Goal: Information Seeking & Learning: Check status

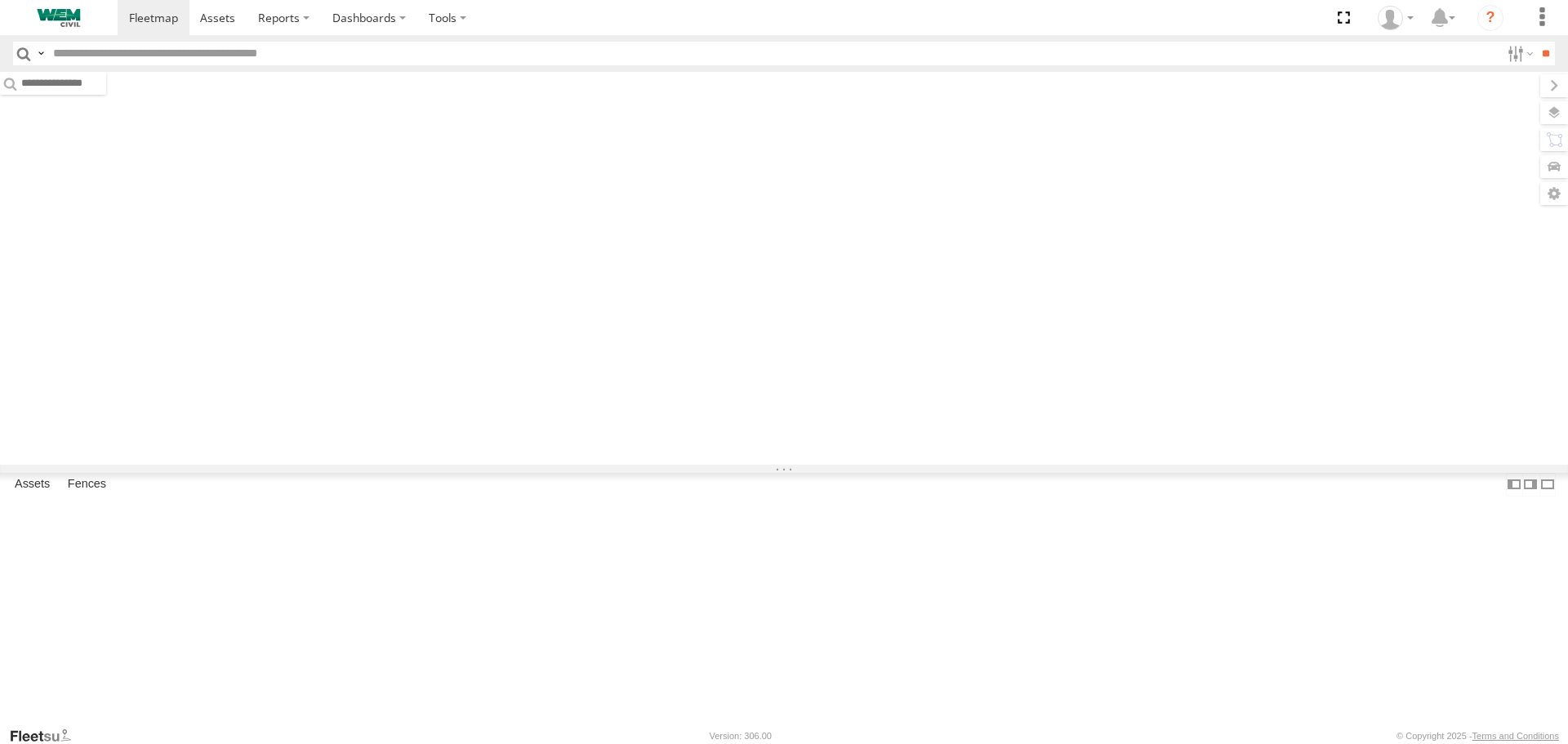
type input "******"
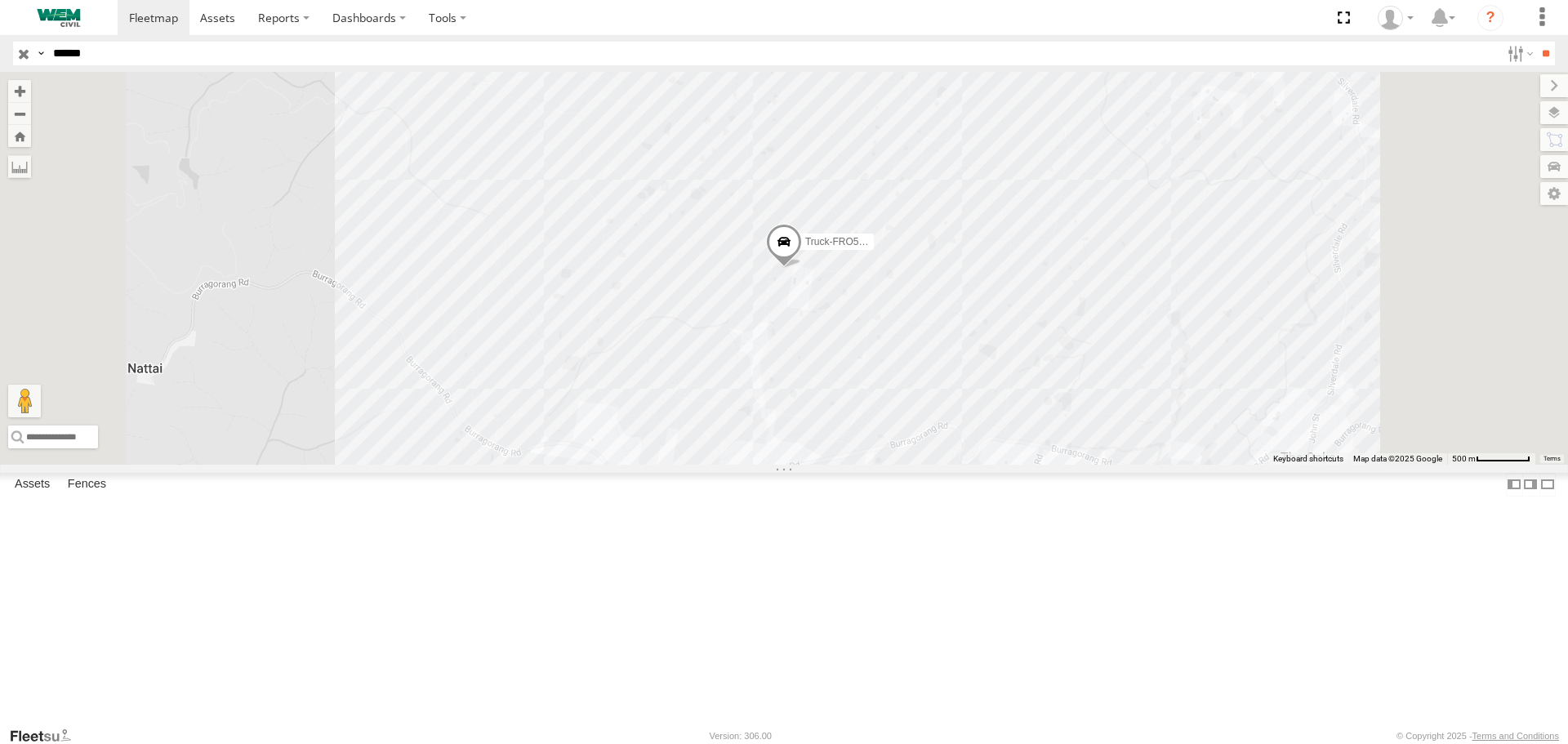
click at [26, 55] on input "button" at bounding box center [23, 54] width 21 height 24
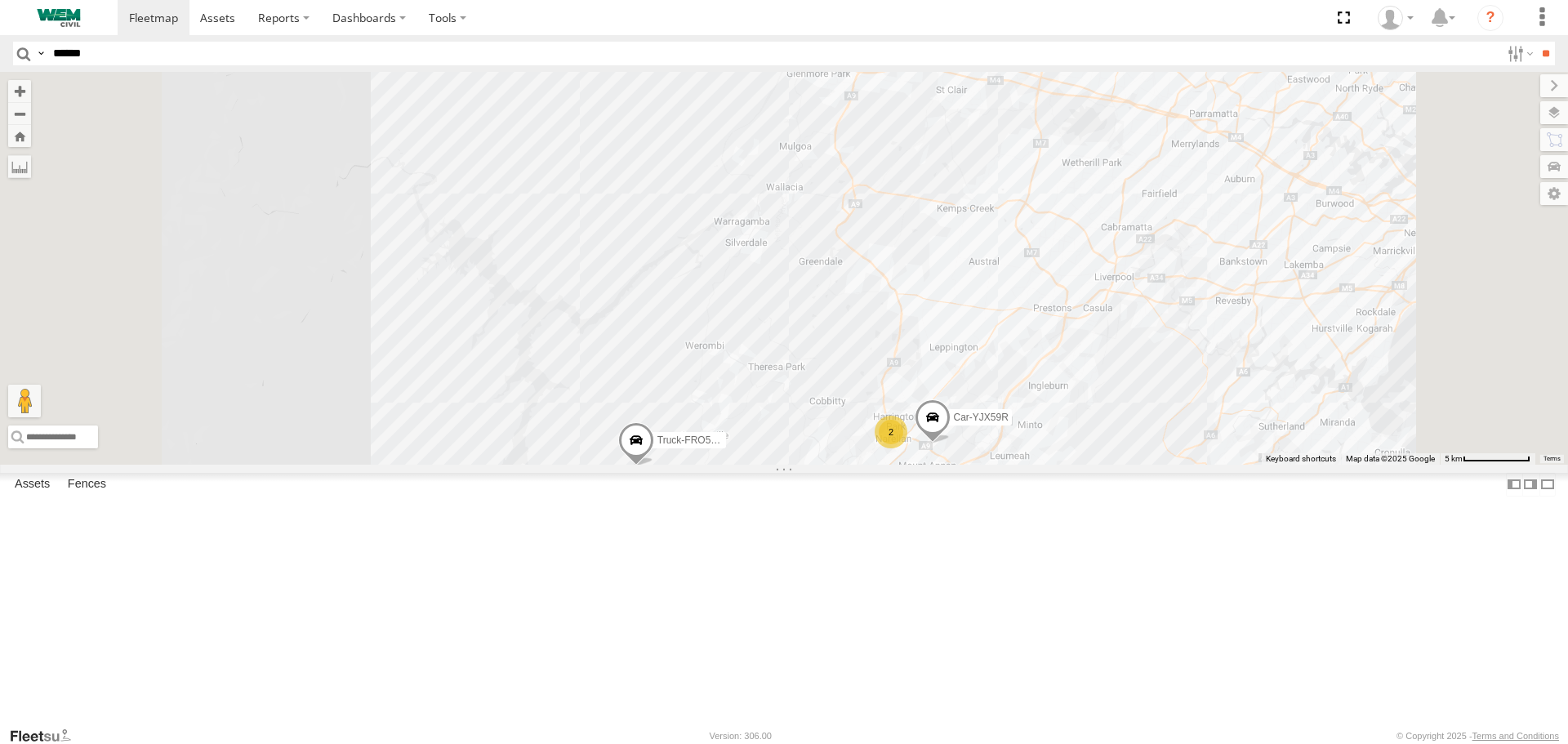
click at [0, 0] on div "Car-YJX59R" at bounding box center [0, 0] width 0 height 0
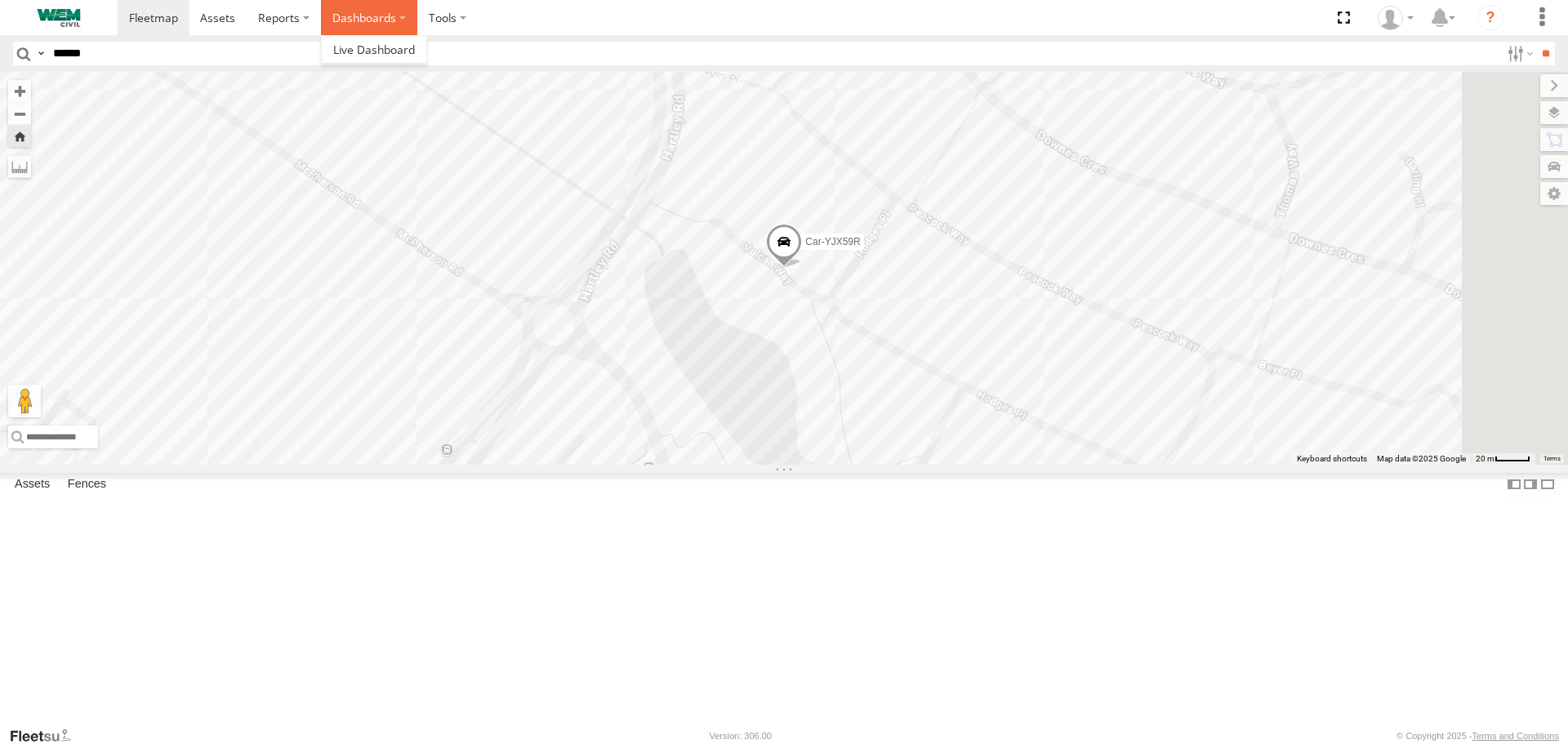
click at [352, 10] on label "Dashboards" at bounding box center [369, 17] width 96 height 35
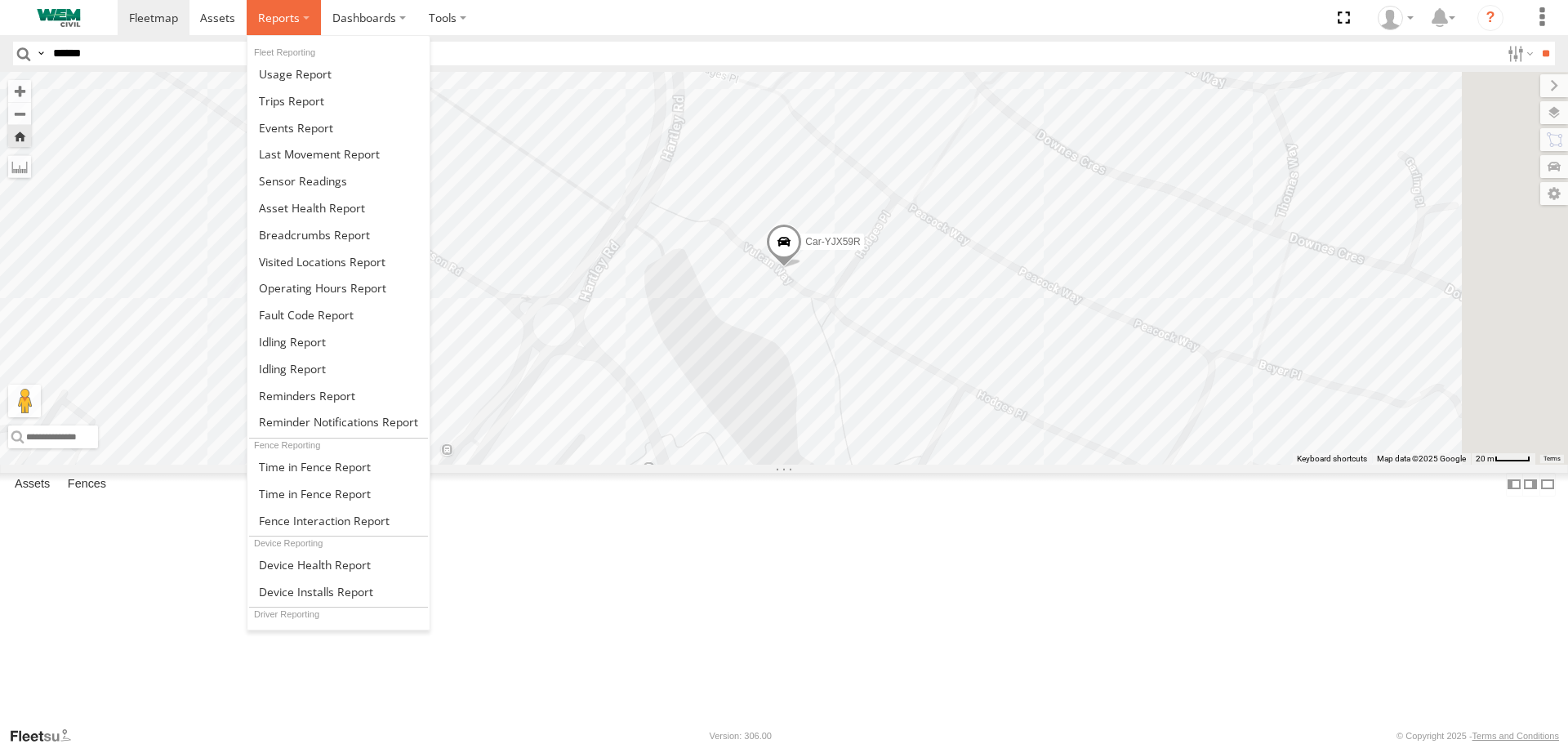
click at [288, 21] on span at bounding box center [279, 17] width 42 height 15
click at [304, 235] on span at bounding box center [314, 235] width 111 height 15
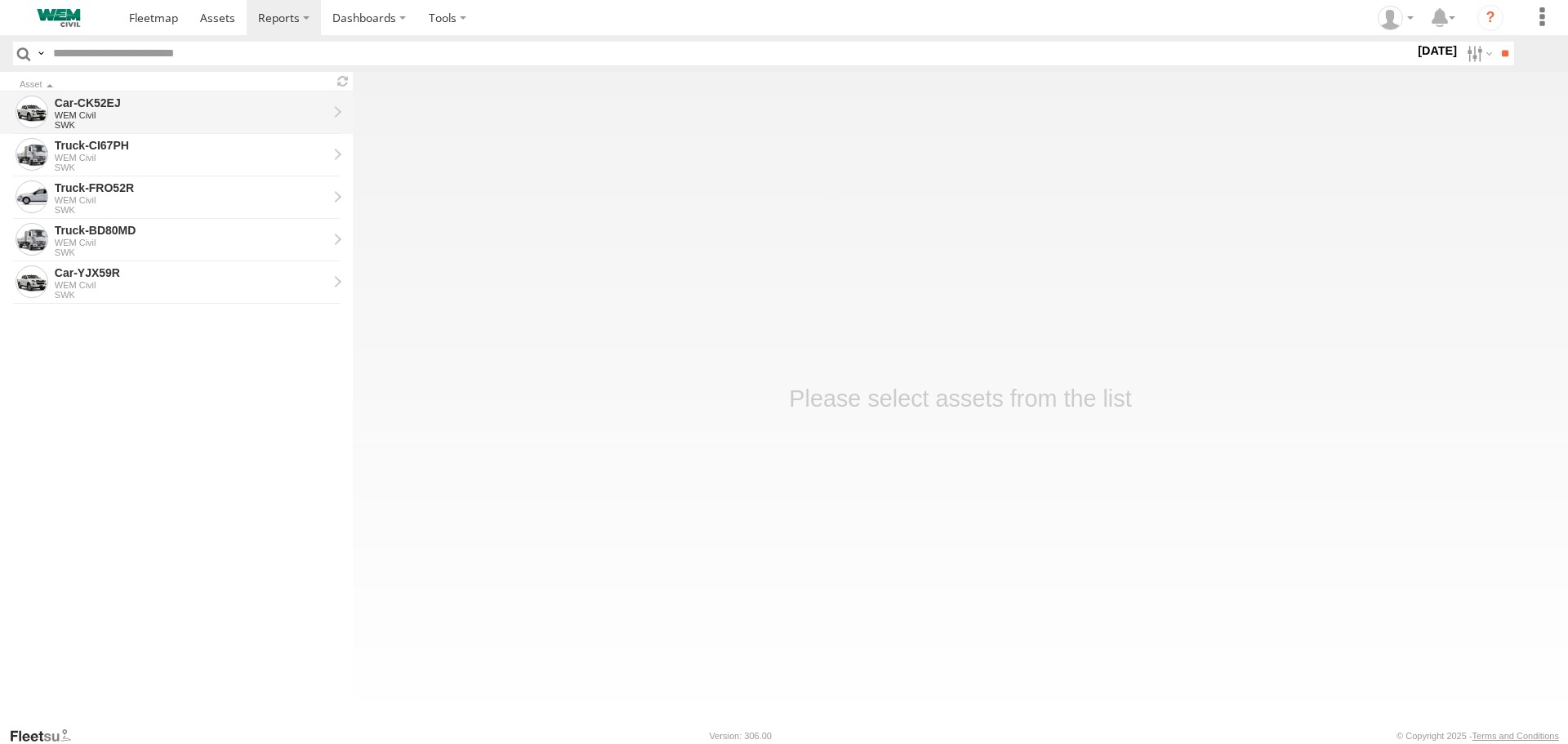
click at [107, 109] on div "Car-CK52EJ" at bounding box center [191, 102] width 273 height 15
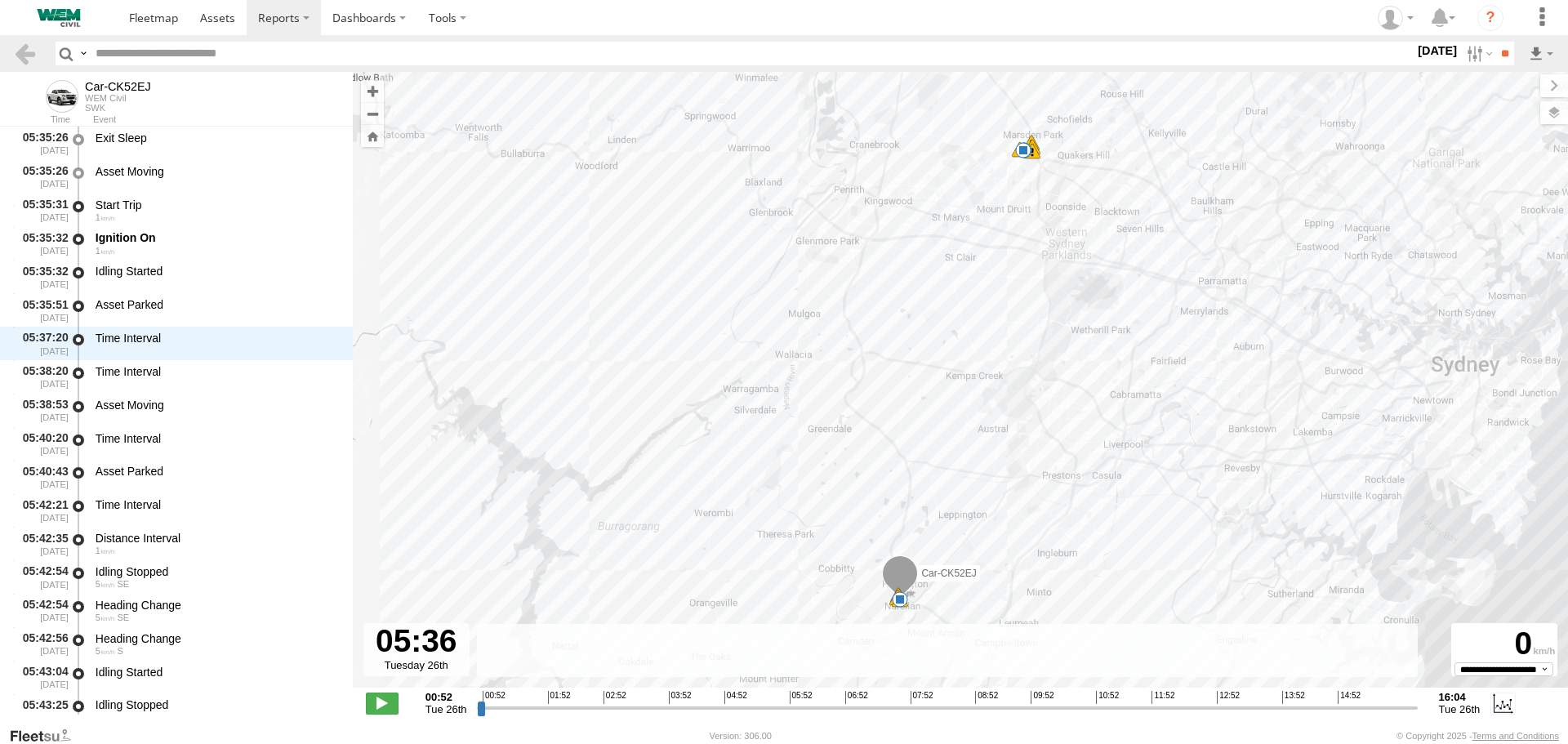
scroll to position [4372, 0]
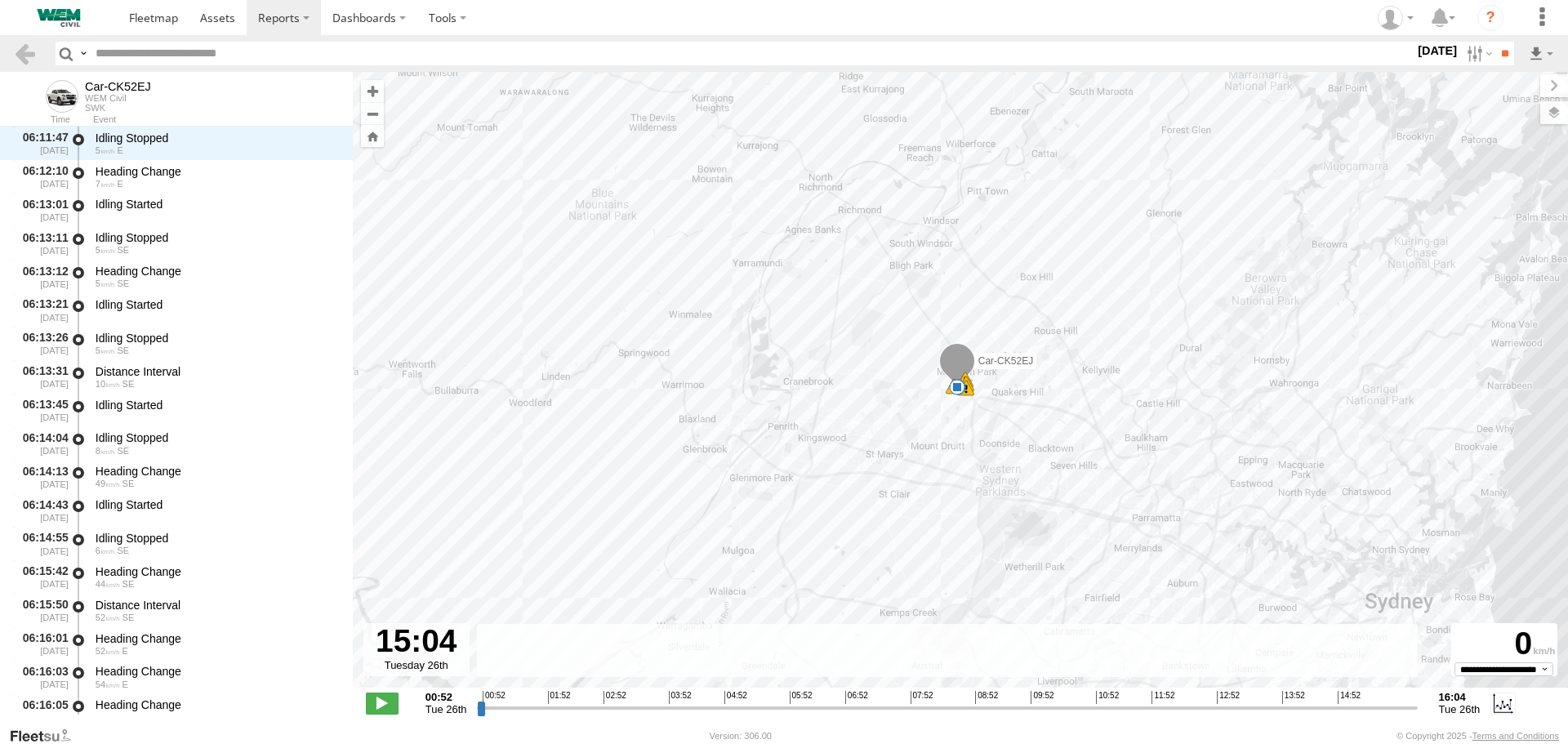
drag, startPoint x: 484, startPoint y: 709, endPoint x: 1351, endPoint y: 691, distance: 867.2
click at [1351, 700] on input "range" at bounding box center [947, 708] width 941 height 15
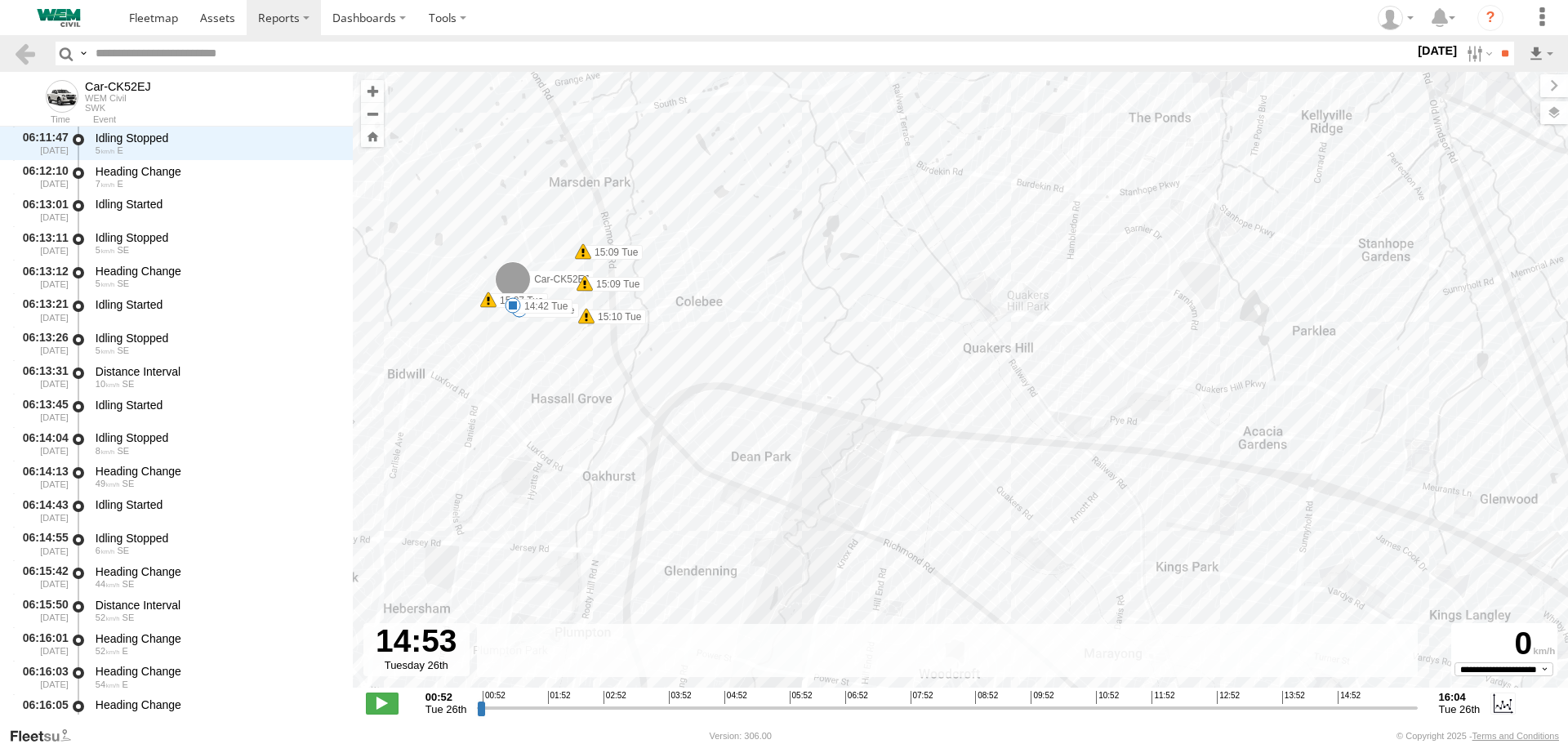
type input "**********"
click at [1340, 702] on input "range" at bounding box center [947, 708] width 941 height 15
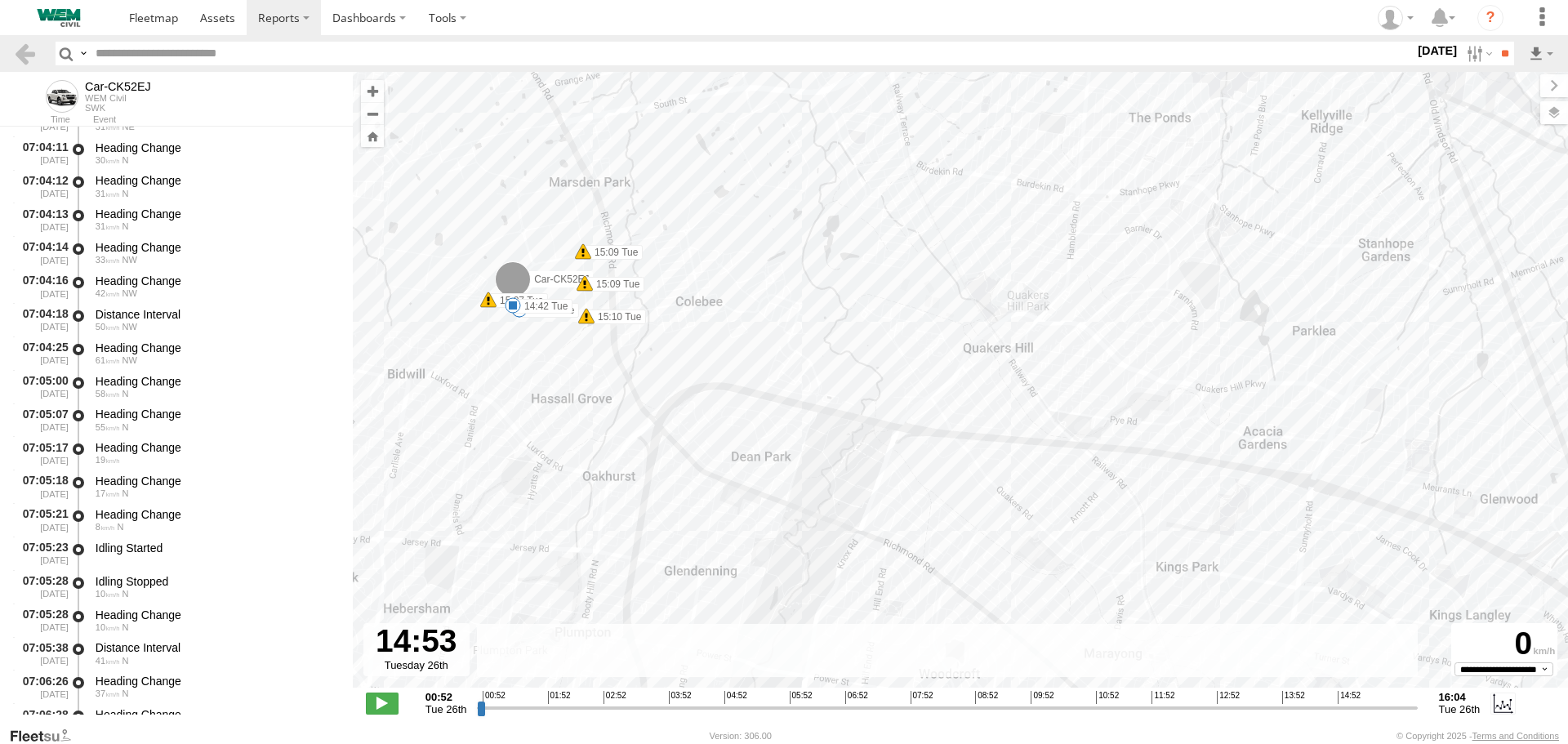
scroll to position [9765, 0]
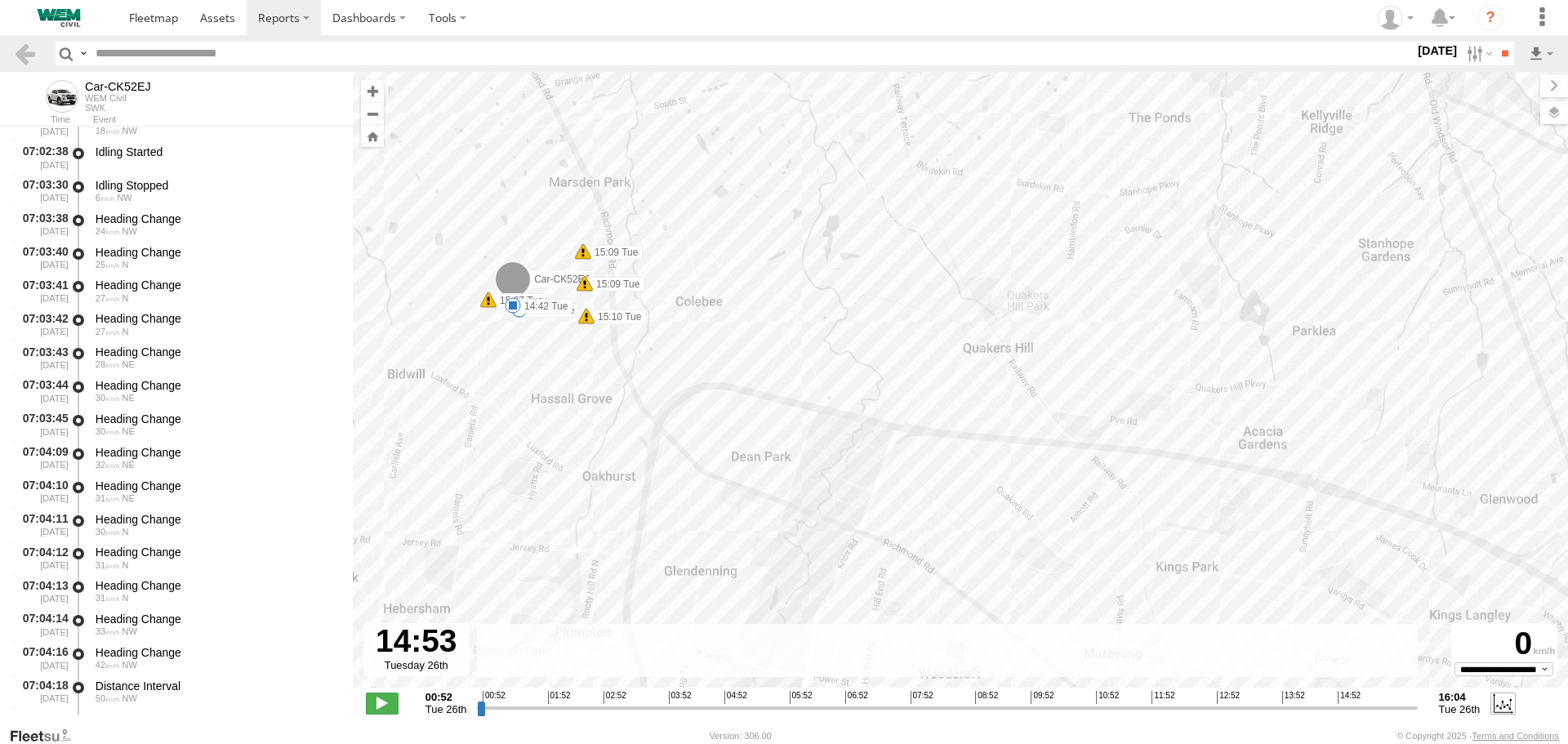
click at [1499, 705] on label at bounding box center [1503, 703] width 25 height 21
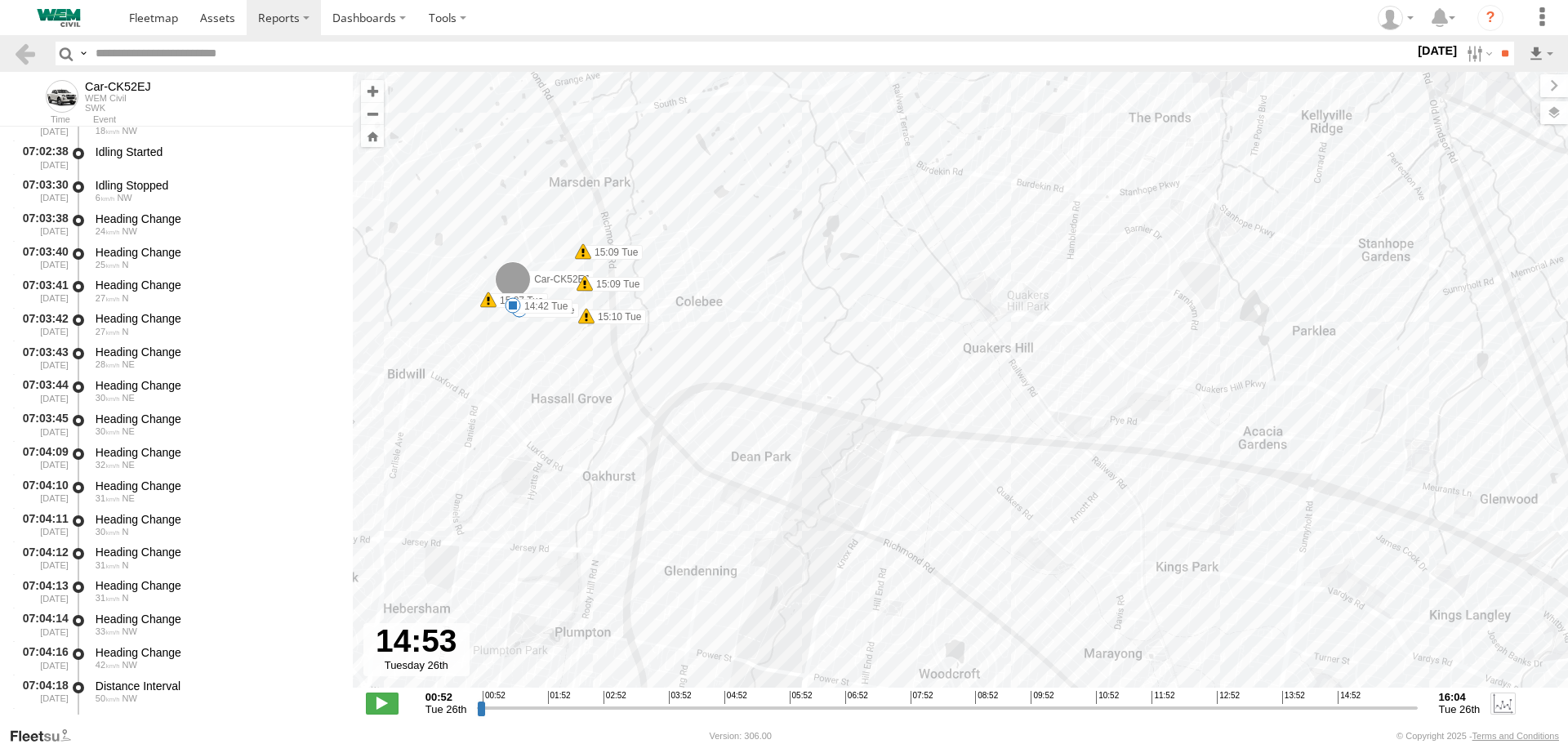
click at [1497, 705] on label at bounding box center [1503, 703] width 25 height 21
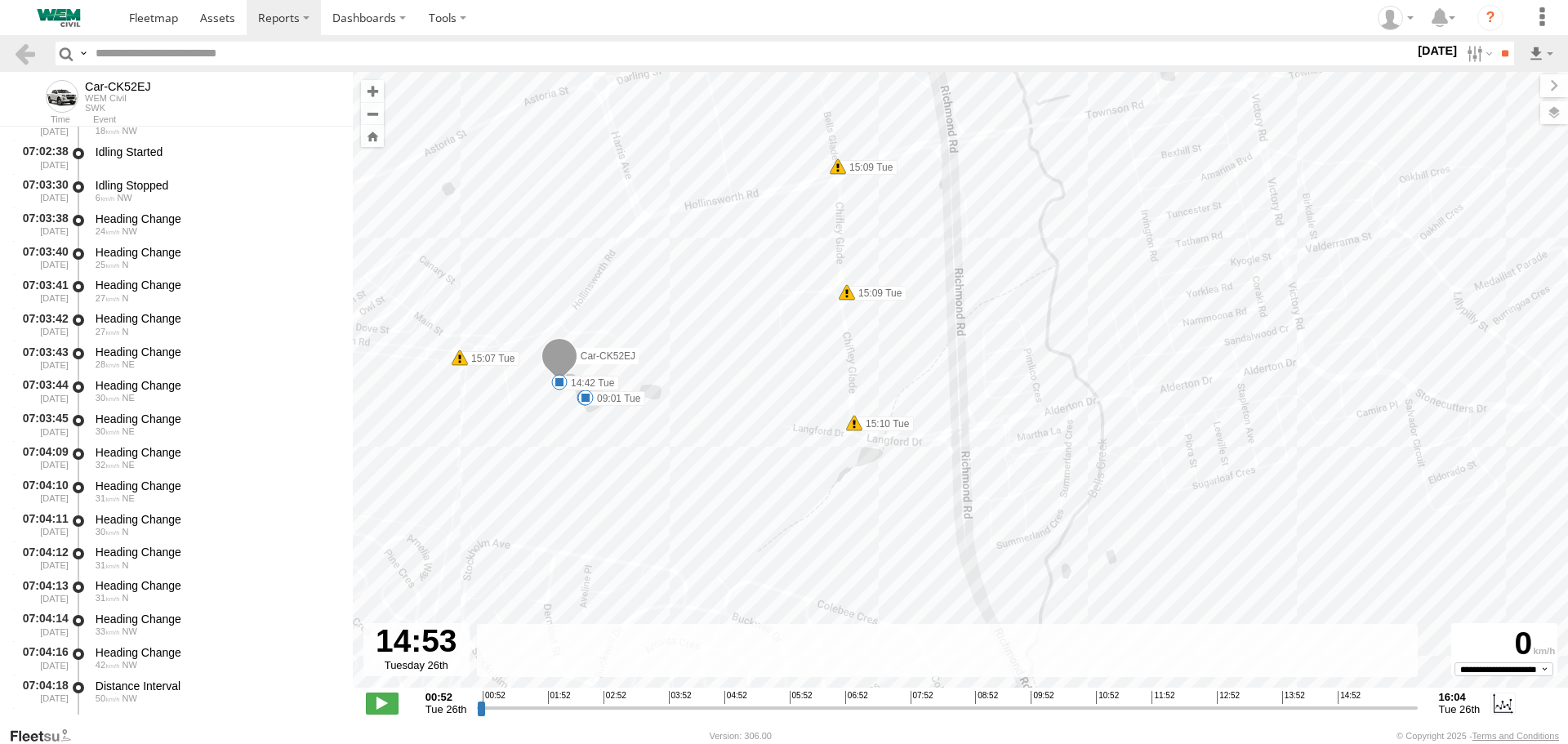
drag, startPoint x: 597, startPoint y: 305, endPoint x: 742, endPoint y: 414, distance: 181.4
click at [742, 414] on div "Car-CK52EJ 07:32 Tue 09:01 Tue 14:42 Tue 15:07 Tue 15:09 Tue 15:09 Tue 15:10 Tu…" at bounding box center [960, 389] width 1215 height 633
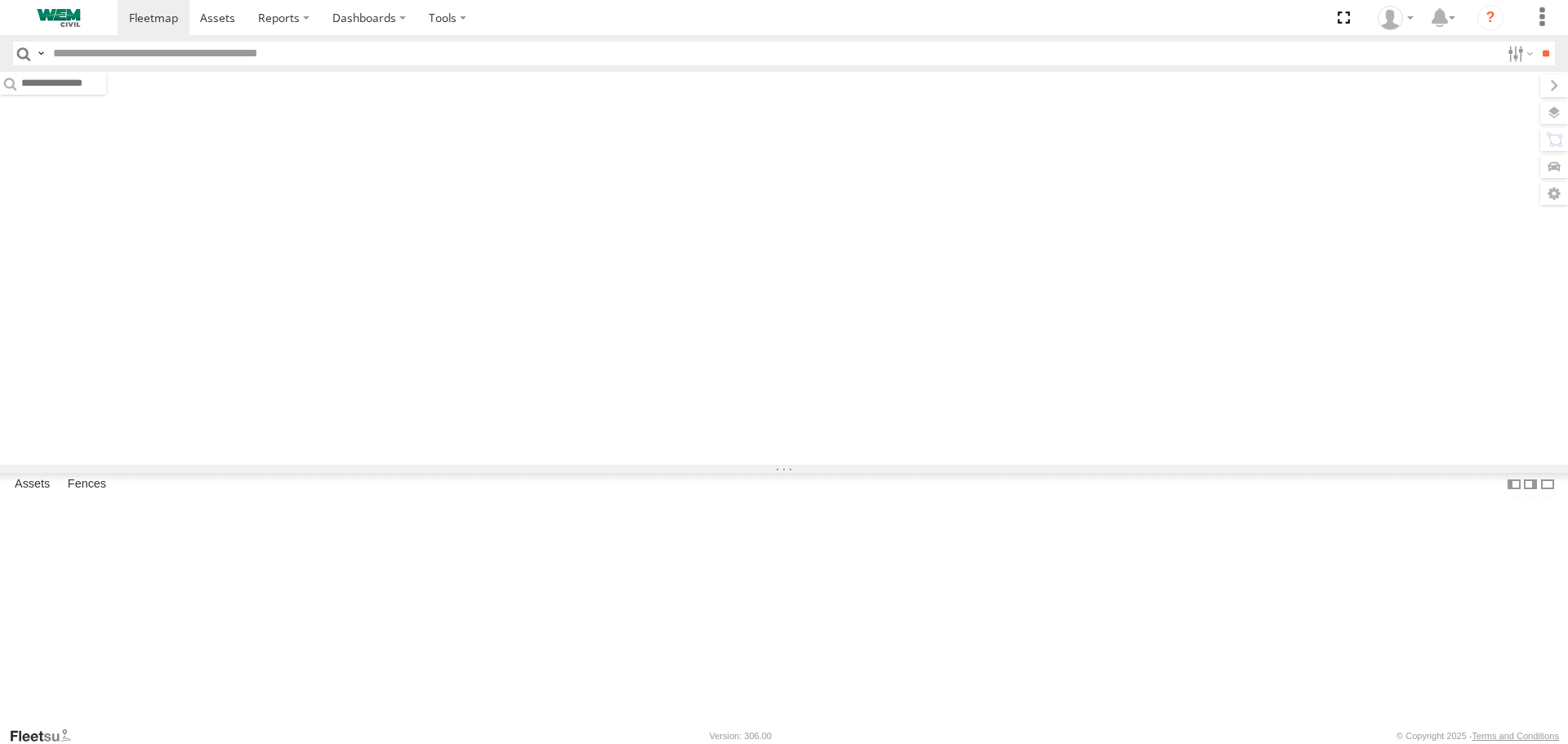
type input "******"
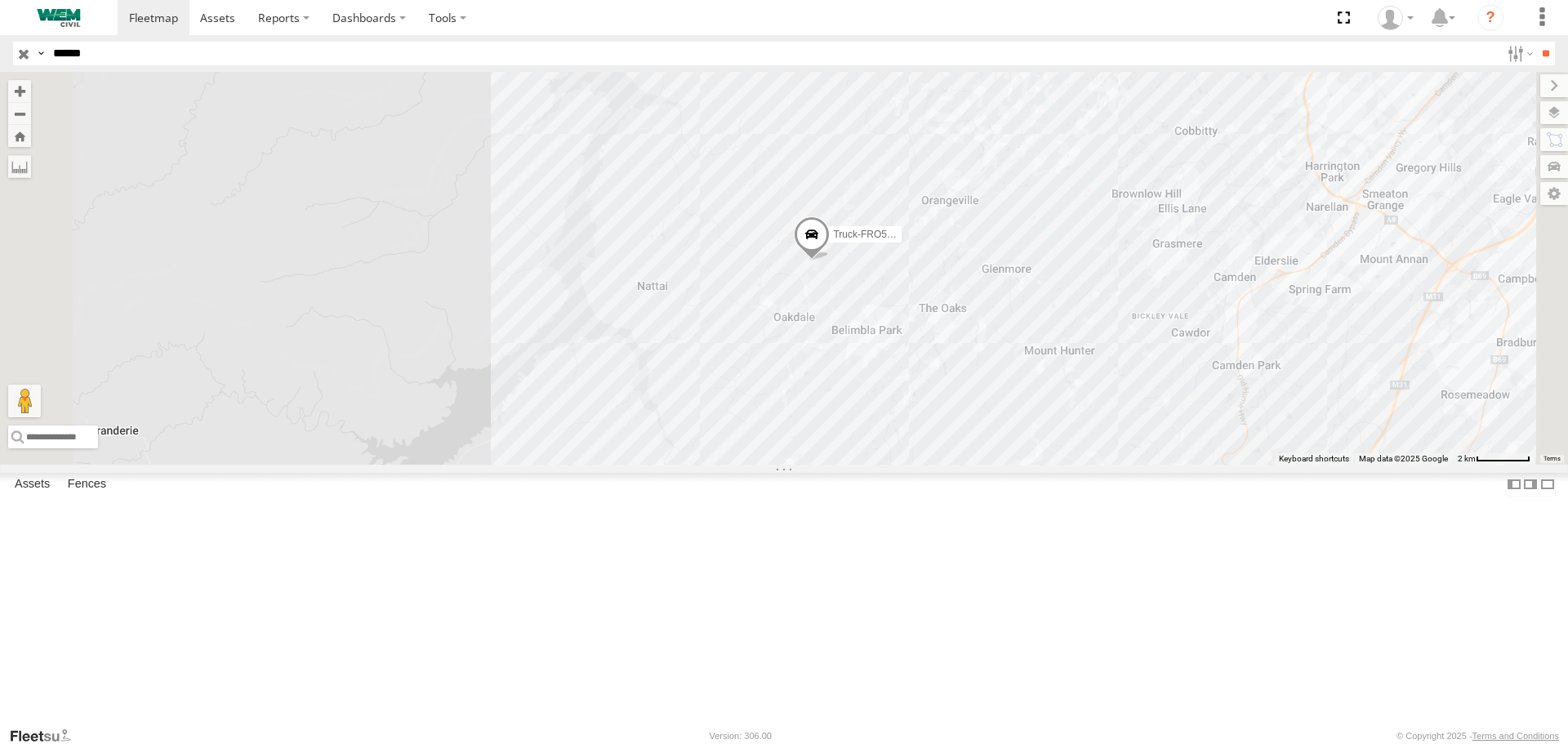
click at [0, 0] on div "Truck-FRO52R SWK [PERSON_NAME] Oakdale -34.06035 150.51595 Video" at bounding box center [0, 0] width 0 height 0
click at [0, 0] on span at bounding box center [0, 0] width 0 height 0
click at [23, 53] on input "button" at bounding box center [23, 54] width 21 height 24
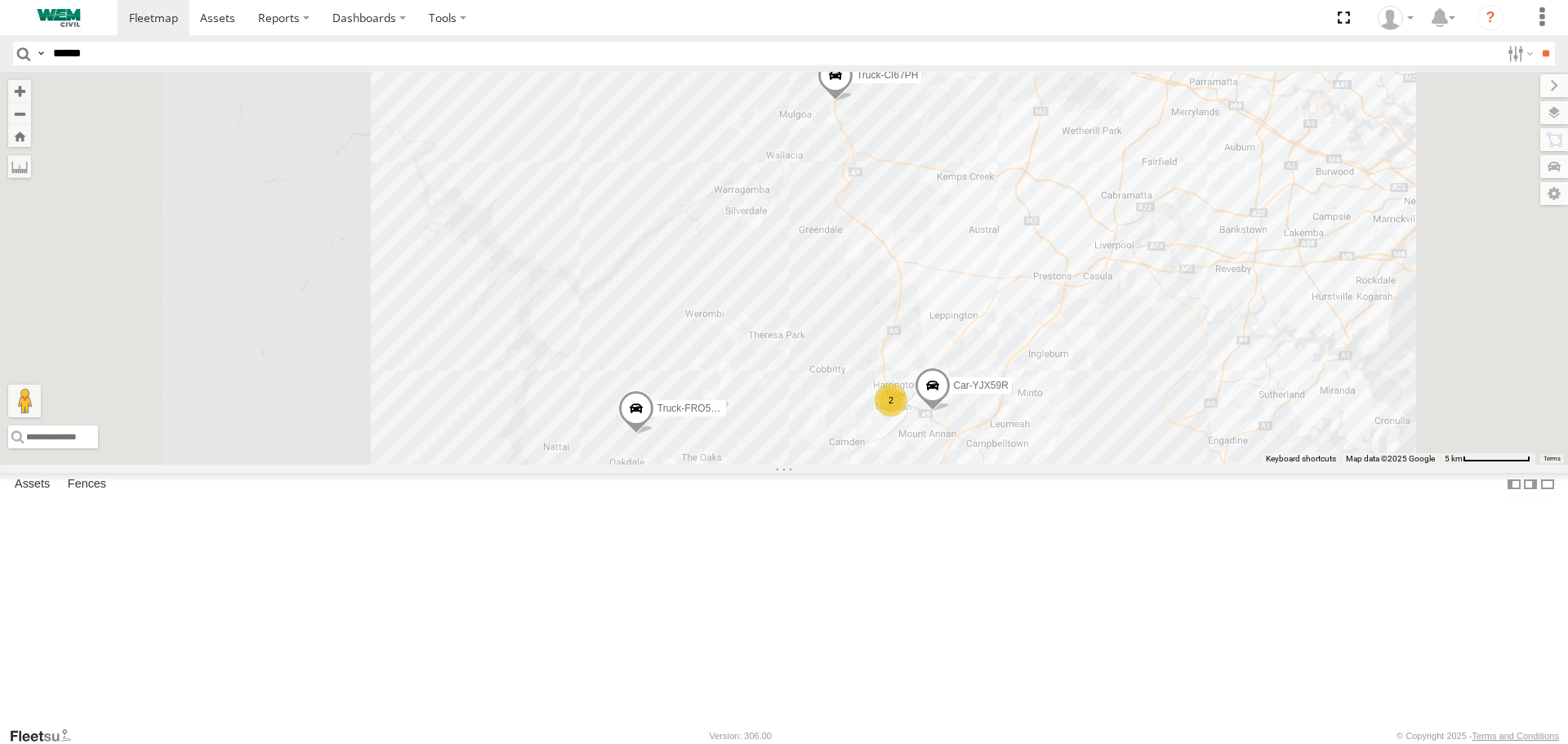
click at [0, 0] on div "Car-CK52EJ" at bounding box center [0, 0] width 0 height 0
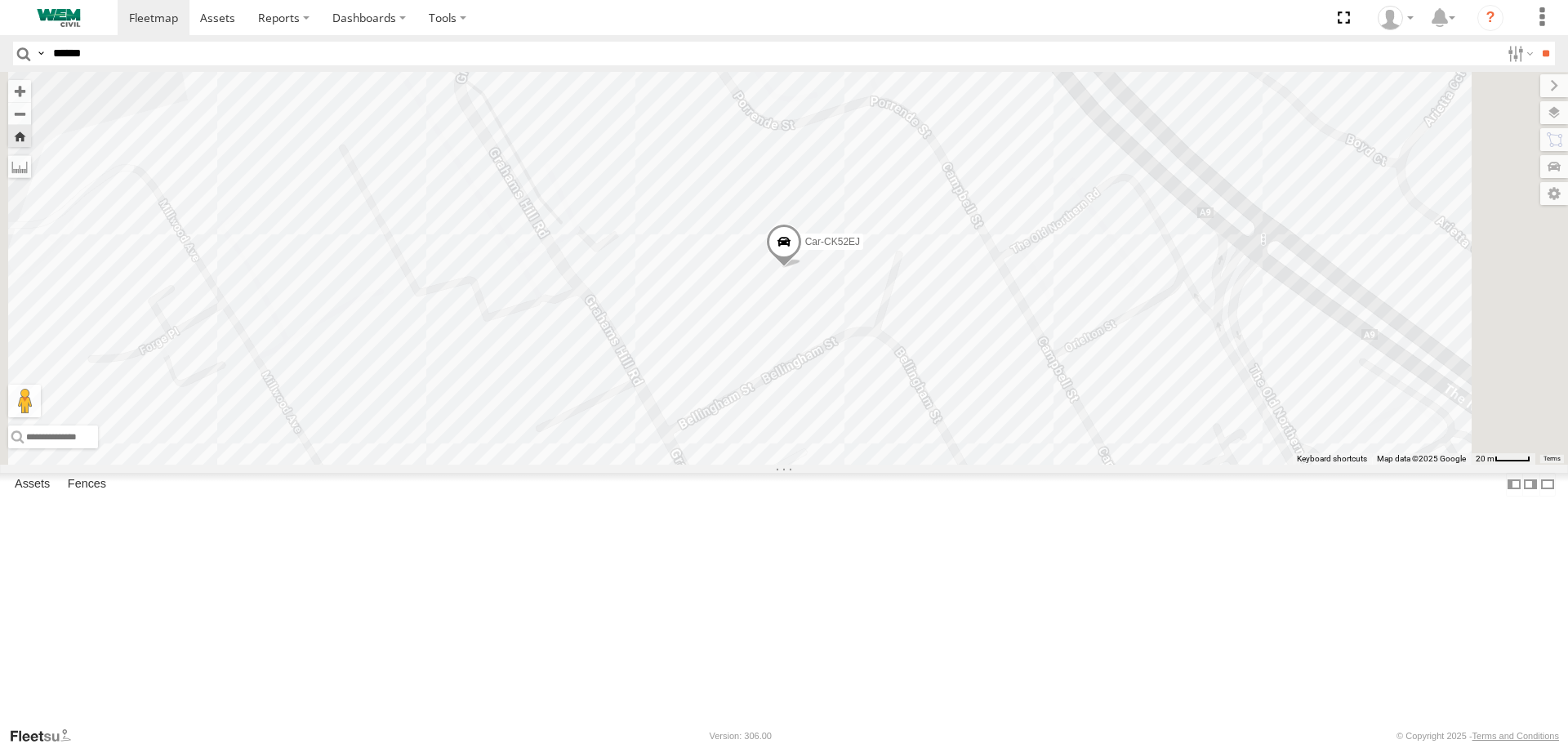
click at [802, 268] on span at bounding box center [784, 245] width 36 height 44
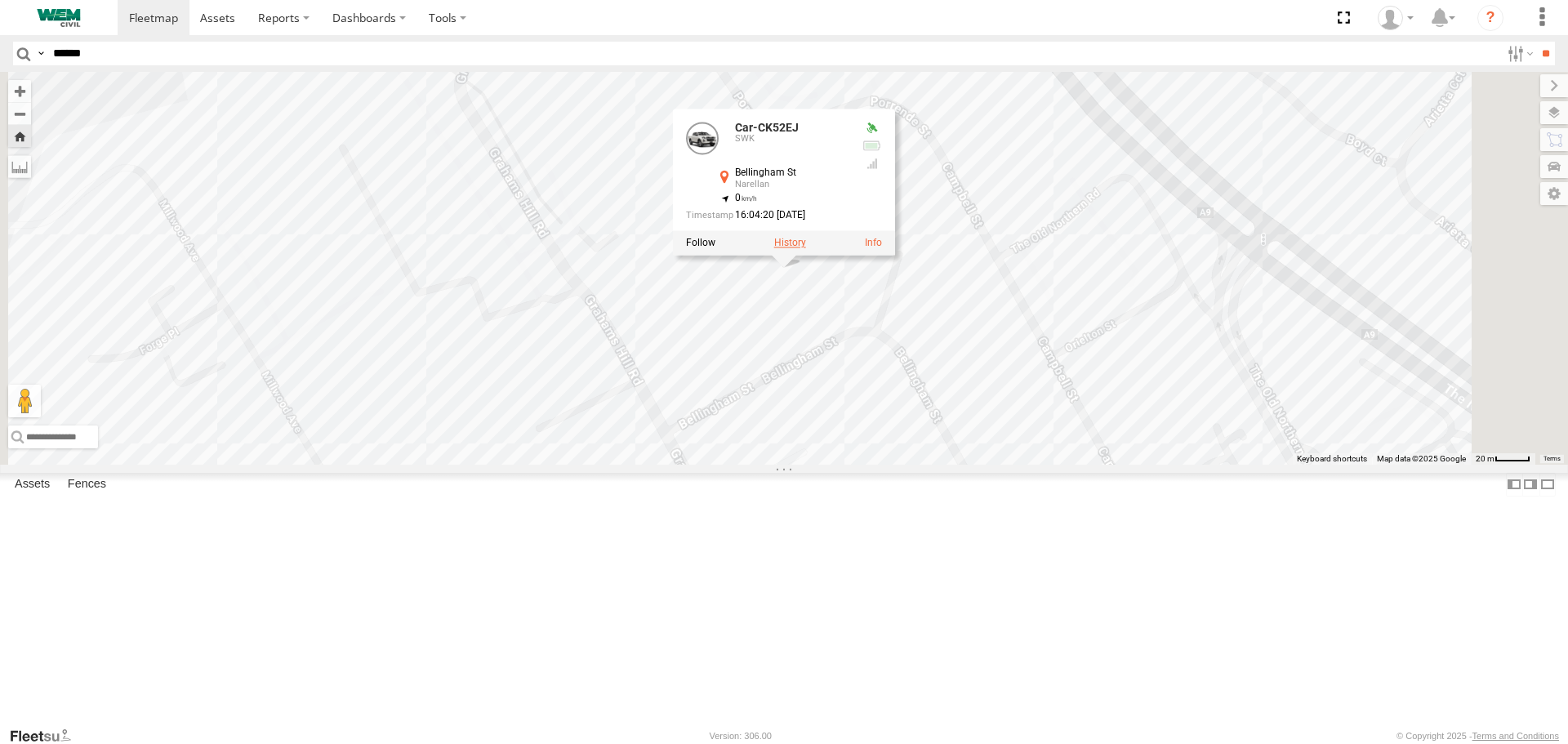
click at [806, 249] on label at bounding box center [790, 243] width 32 height 11
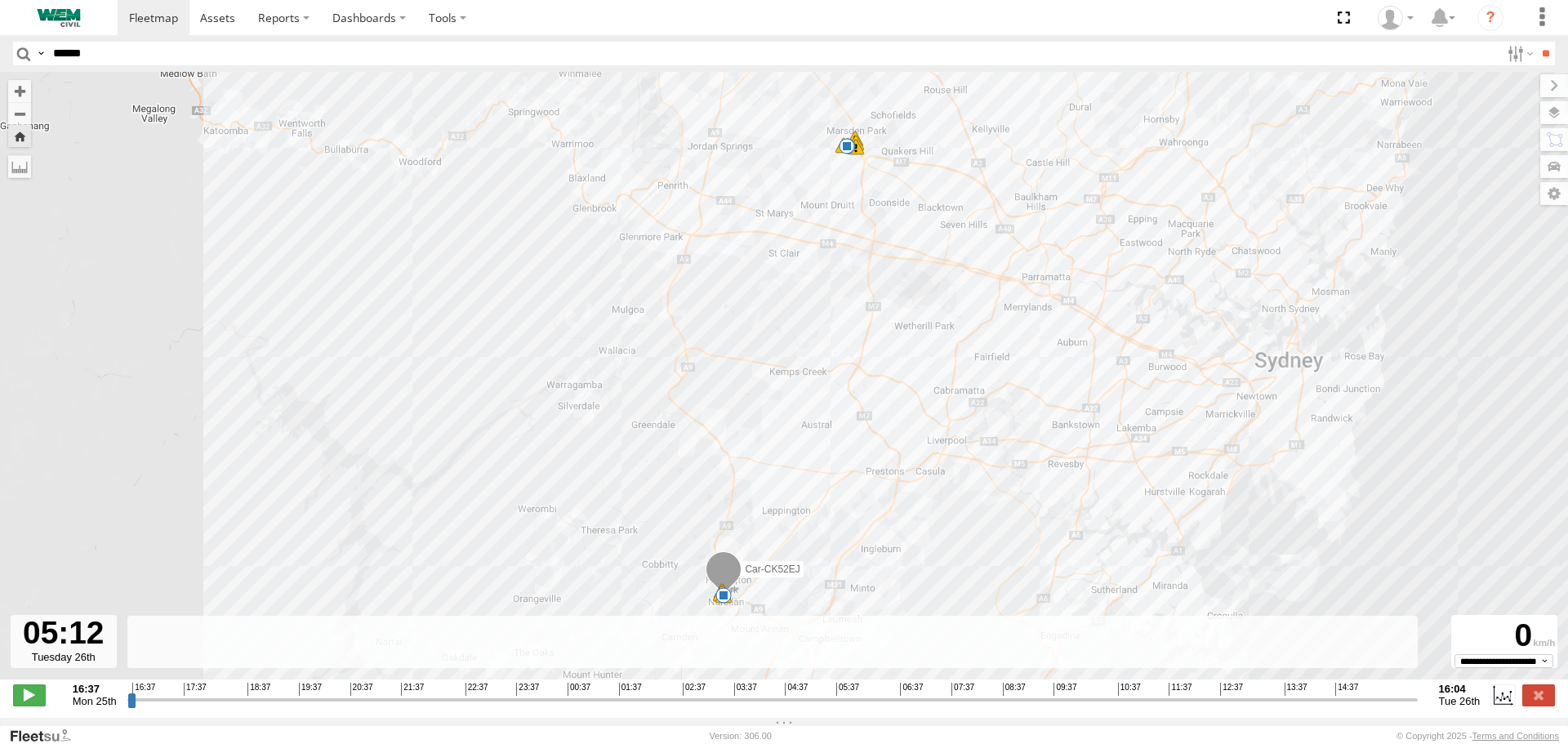
drag, startPoint x: 136, startPoint y: 706, endPoint x: 843, endPoint y: 707, distance: 707.0
click at [843, 707] on input "range" at bounding box center [772, 699] width 1291 height 15
click at [1456, 705] on span "Tue 26th" at bounding box center [1460, 701] width 42 height 12
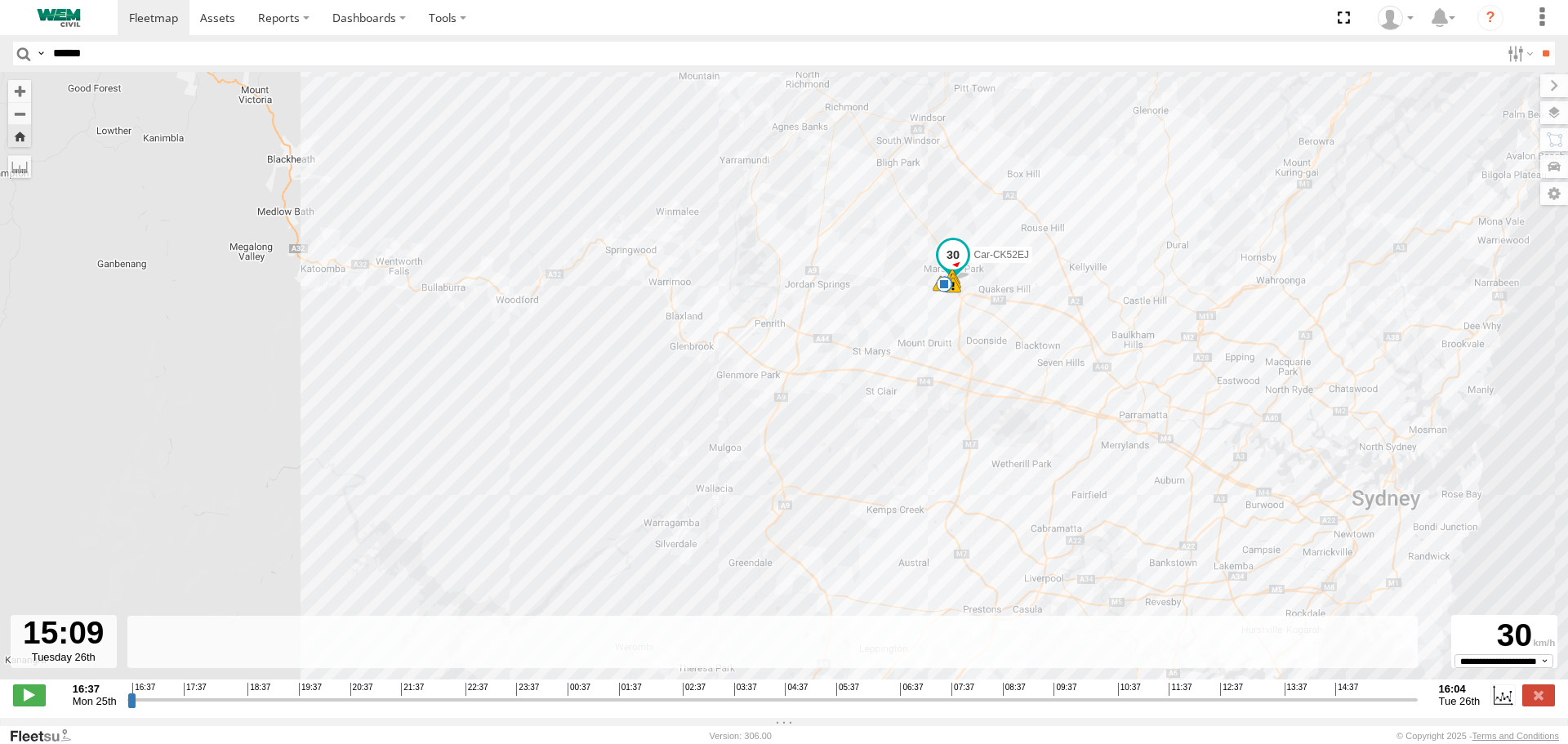
drag, startPoint x: 842, startPoint y: 713, endPoint x: 1363, endPoint y: 704, distance: 521.1
type input "**********"
click at [1363, 704] on input "range" at bounding box center [772, 699] width 1291 height 15
